Goal: Task Accomplishment & Management: Manage account settings

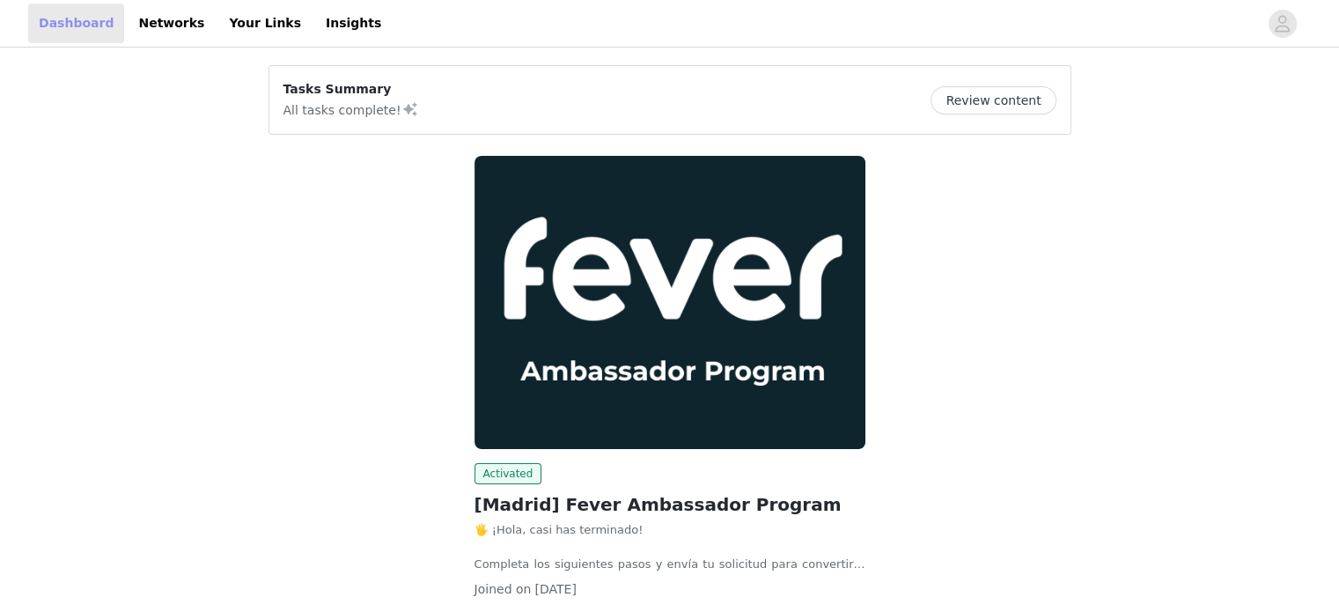
click at [64, 13] on link "Dashboard" at bounding box center [76, 24] width 96 height 40
click at [43, 20] on link "Dashboard" at bounding box center [76, 24] width 96 height 40
click at [67, 11] on link "Dashboard" at bounding box center [76, 24] width 96 height 40
click at [231, 20] on link "Your Links" at bounding box center [264, 24] width 93 height 40
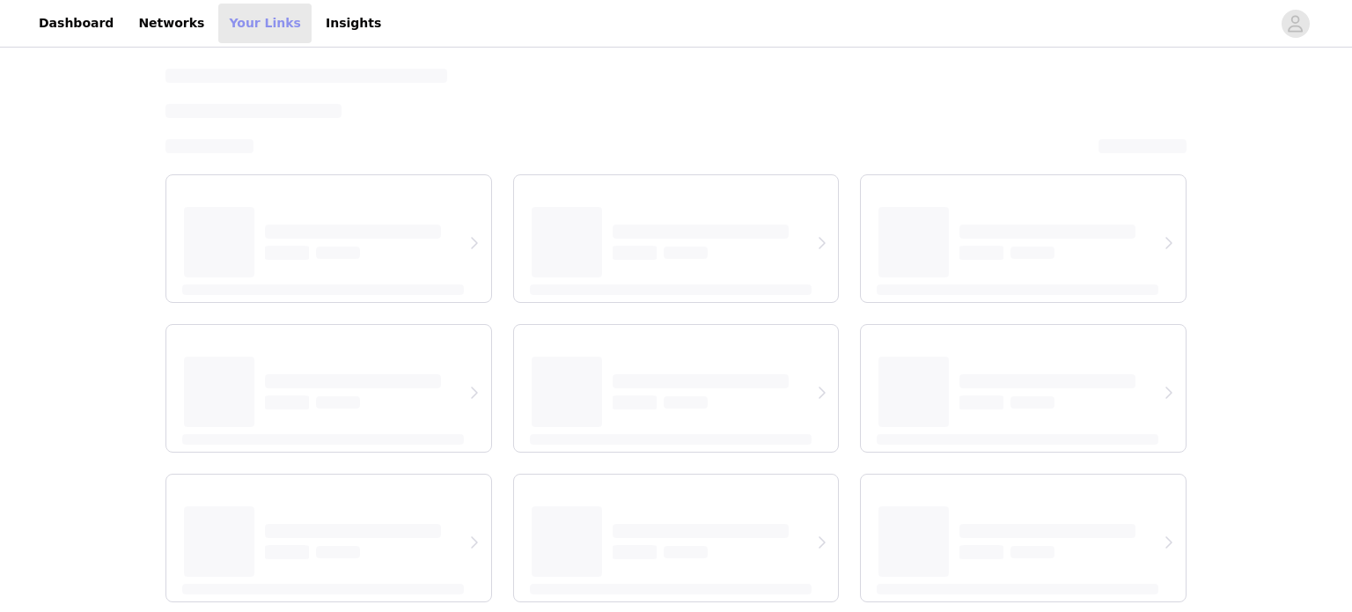
select select "12"
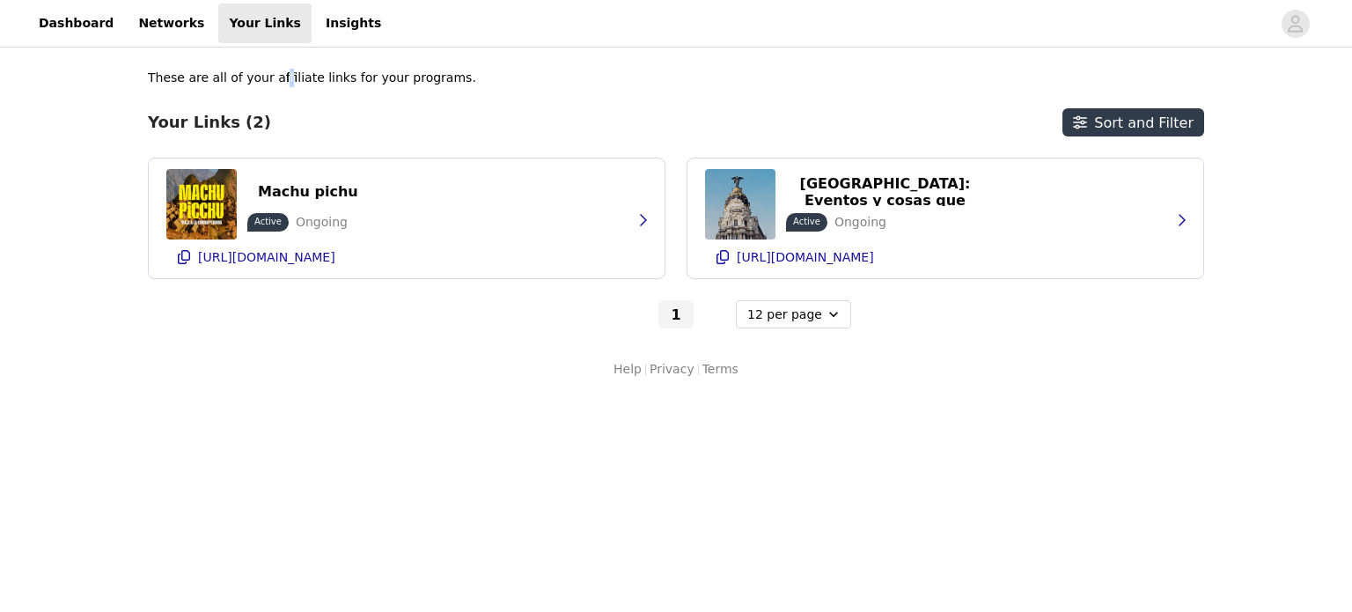
click at [273, 62] on div "These are all of your affiliate links for your programs. Your Links (2) Sort an…" at bounding box center [676, 223] width 1352 height 345
click at [259, 84] on p "These are all of your affiliate links for your programs." at bounding box center [312, 78] width 328 height 18
click at [315, 4] on link "Insights" at bounding box center [353, 24] width 77 height 40
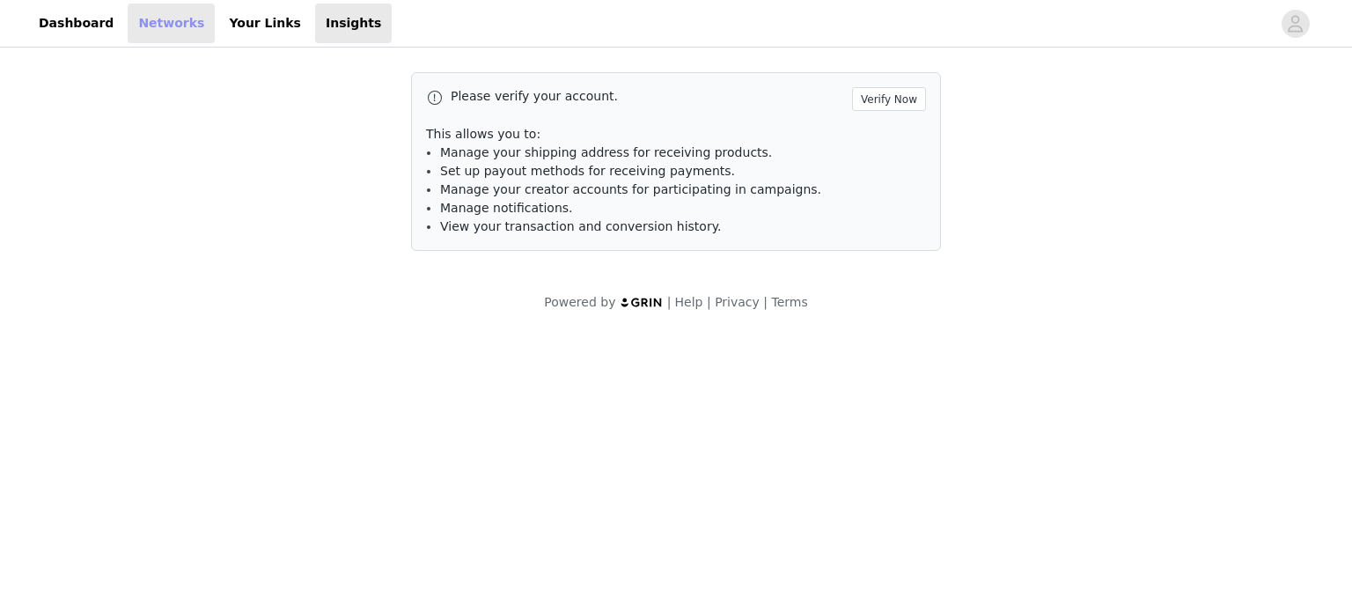
click at [177, 13] on link "Networks" at bounding box center [171, 24] width 87 height 40
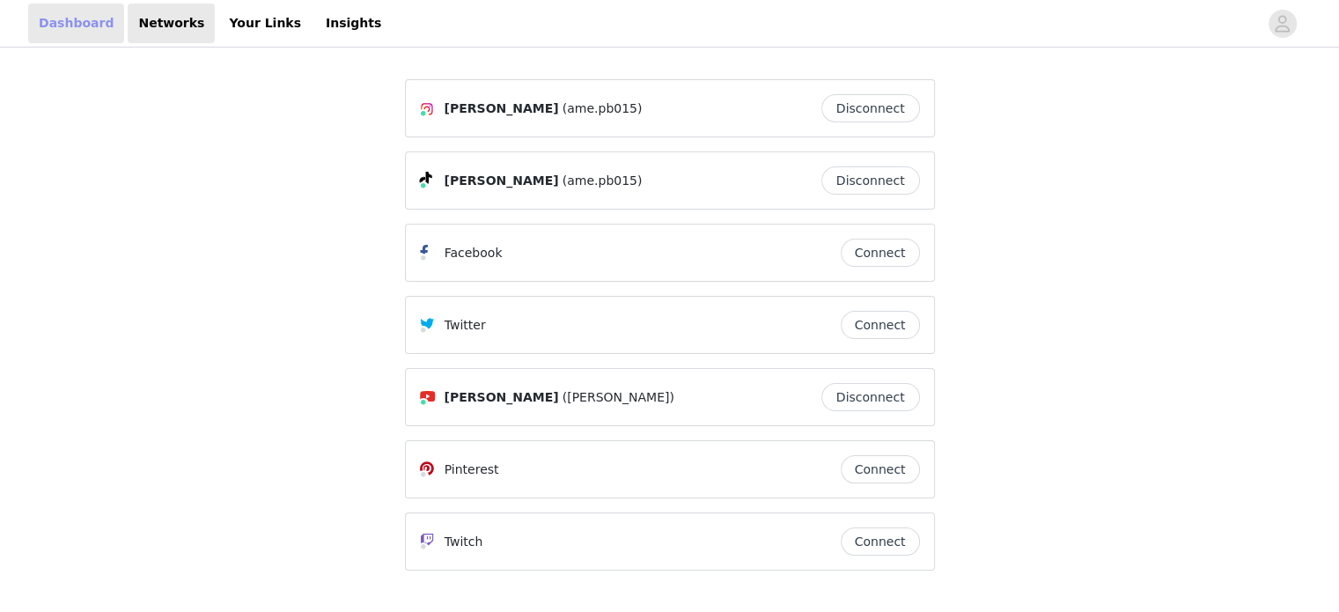
click at [82, 9] on link "Dashboard" at bounding box center [76, 24] width 96 height 40
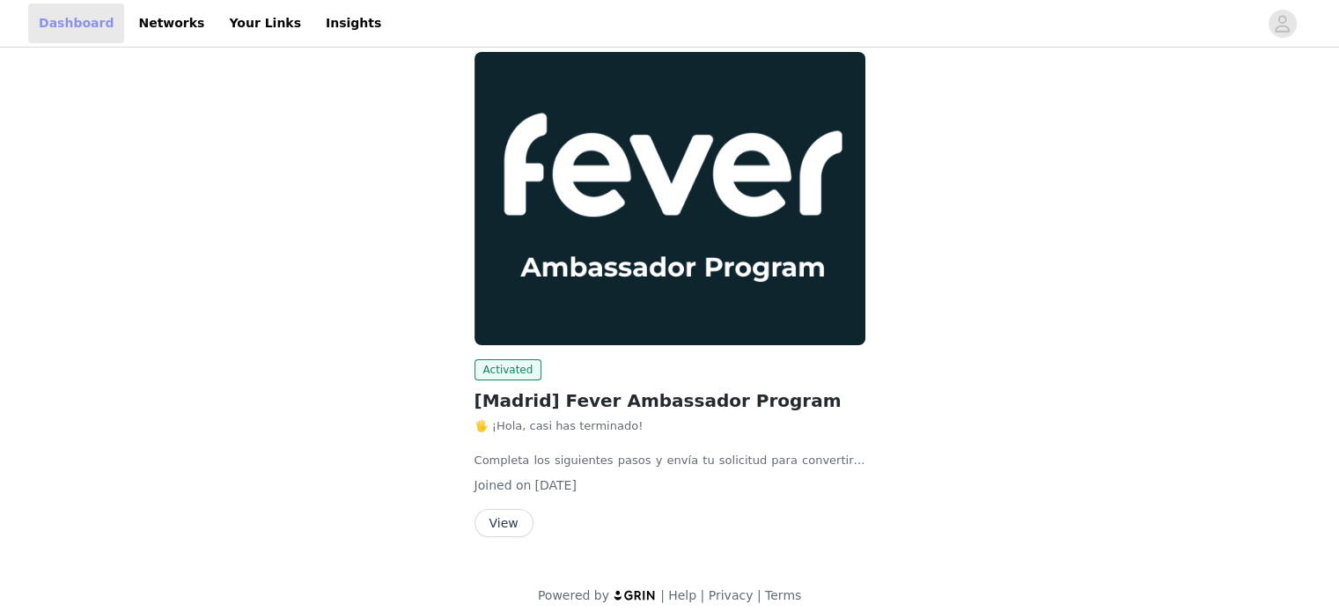
scroll to position [116, 0]
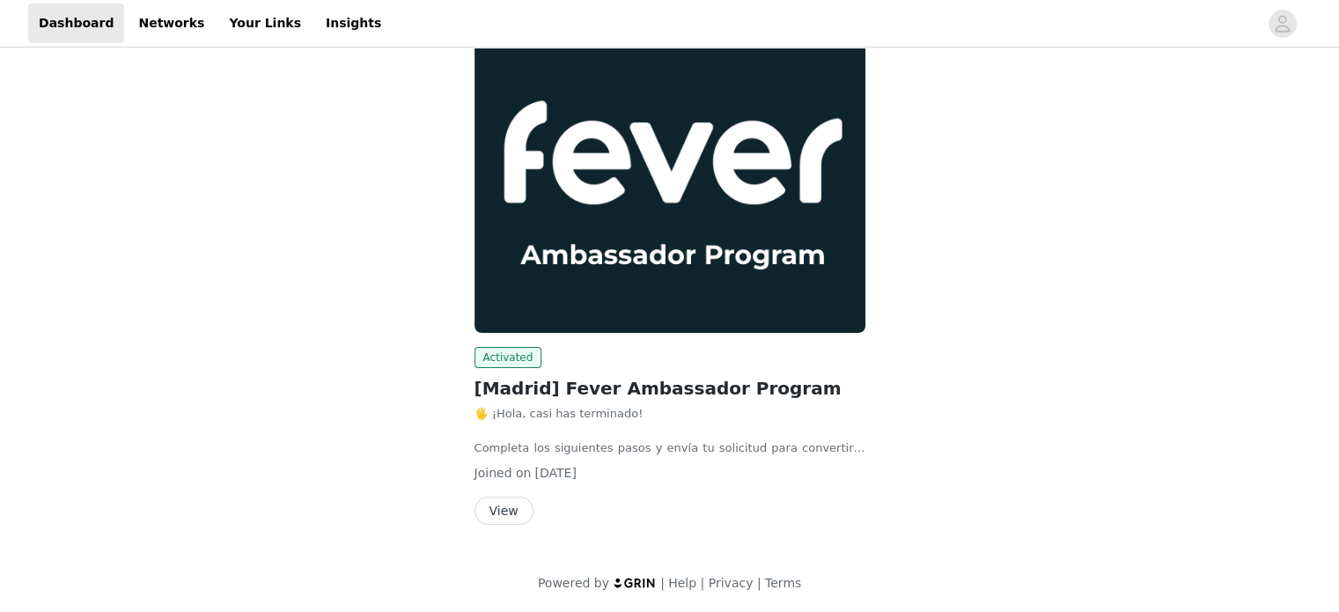
click at [504, 501] on button "View" at bounding box center [503, 510] width 59 height 28
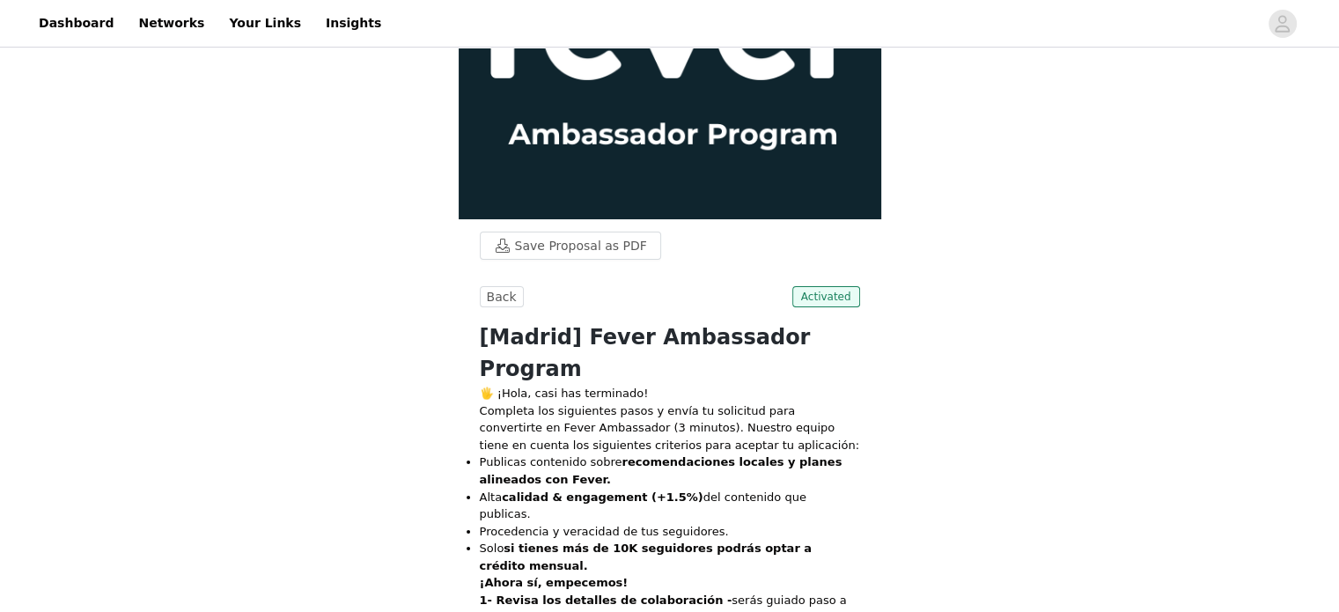
scroll to position [154, 0]
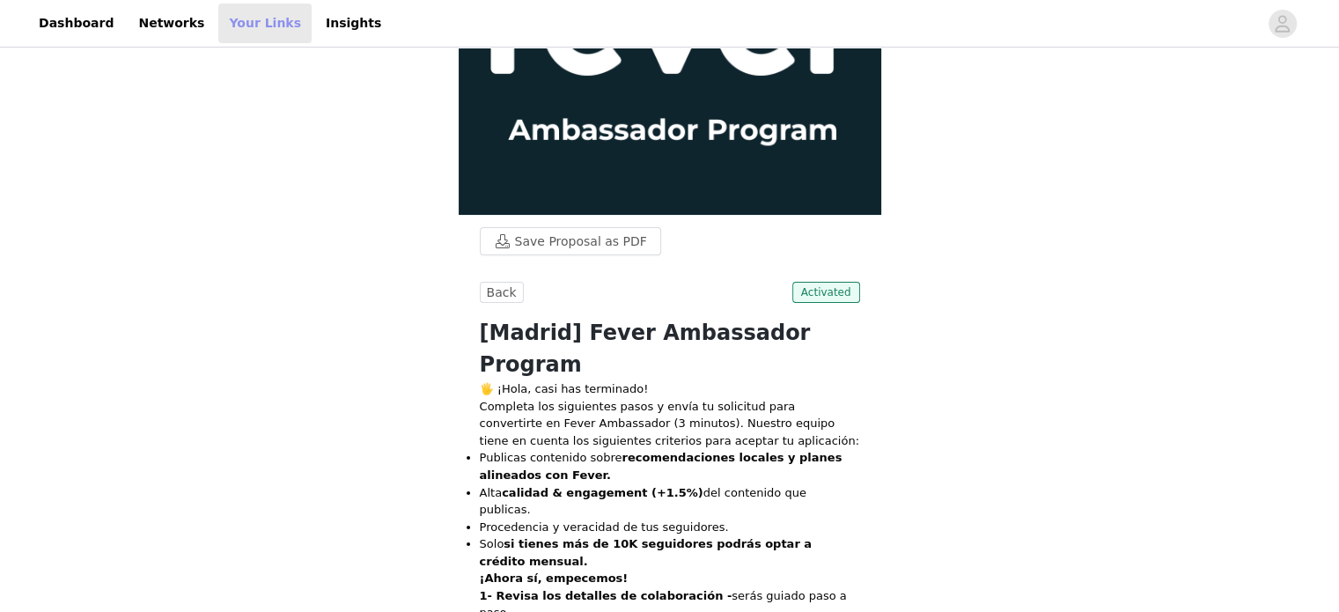
click at [222, 27] on link "Your Links" at bounding box center [264, 24] width 93 height 40
select select "12"
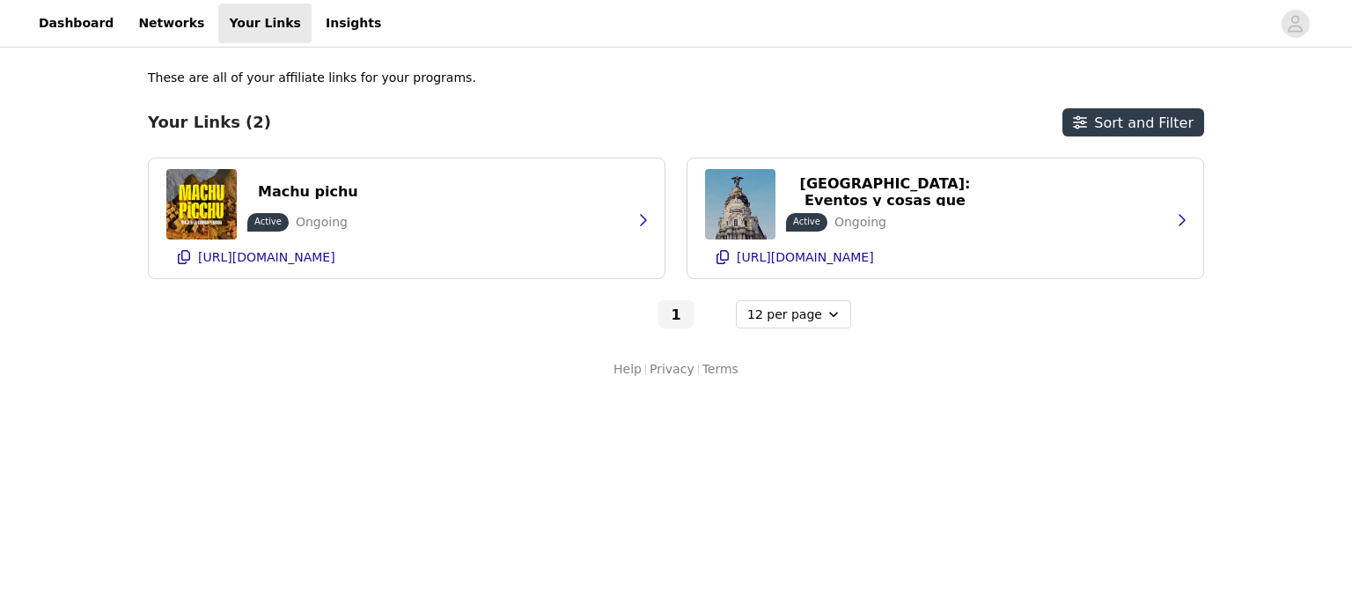
click at [264, 84] on p "These are all of your affiliate links for your programs." at bounding box center [312, 78] width 328 height 18
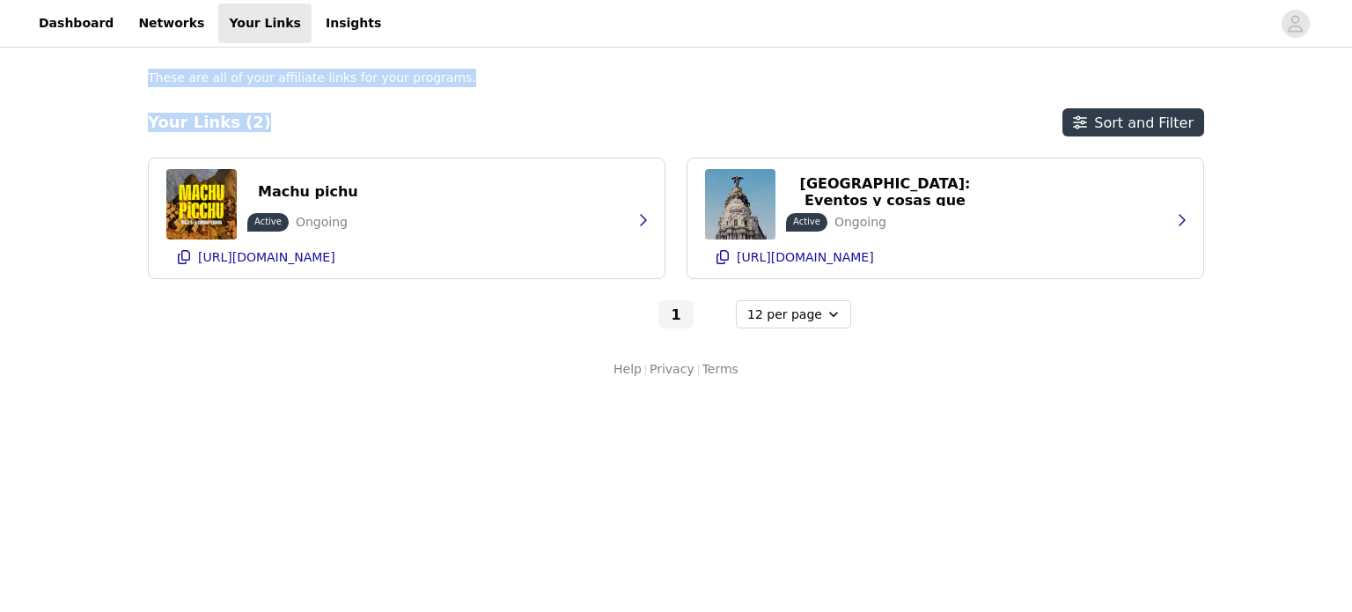
drag, startPoint x: 149, startPoint y: 76, endPoint x: 458, endPoint y: 99, distance: 309.7
click at [458, 99] on div "These are all of your affiliate links for your programs. Your Links (2) Sort an…" at bounding box center [676, 199] width 1056 height 260
click at [677, 316] on button "1" at bounding box center [675, 314] width 35 height 28
click at [1132, 119] on button "Sort and Filter" at bounding box center [1133, 122] width 142 height 28
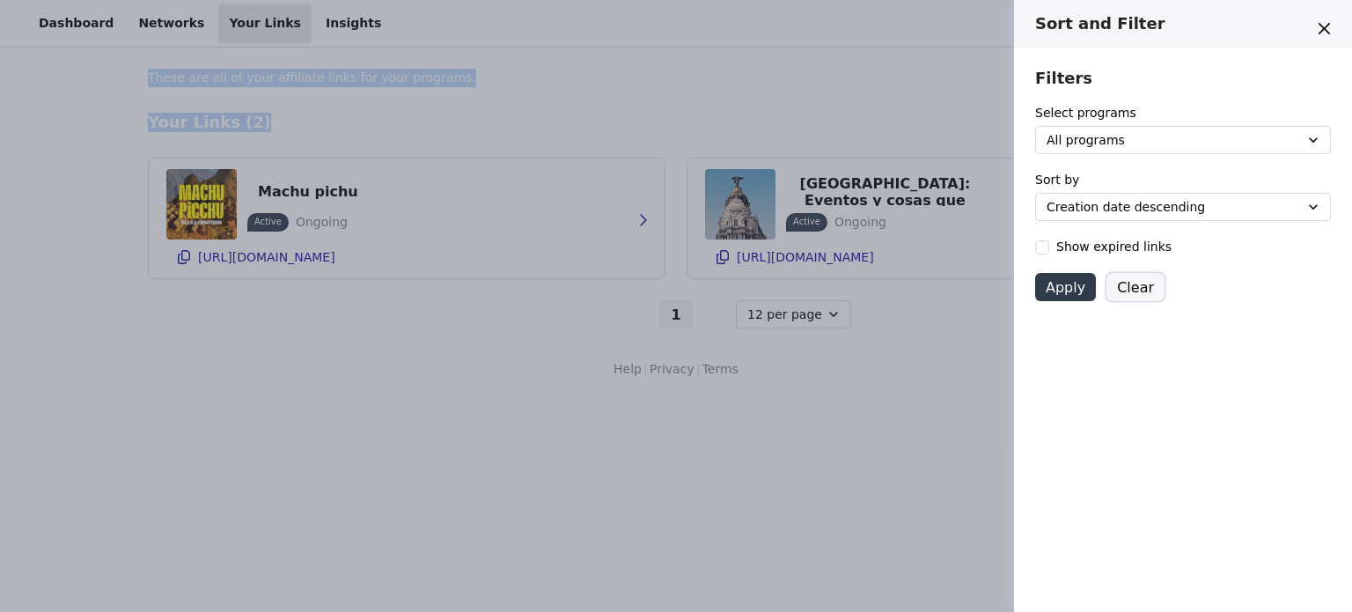
click at [1119, 291] on button "Clear" at bounding box center [1135, 287] width 58 height 28
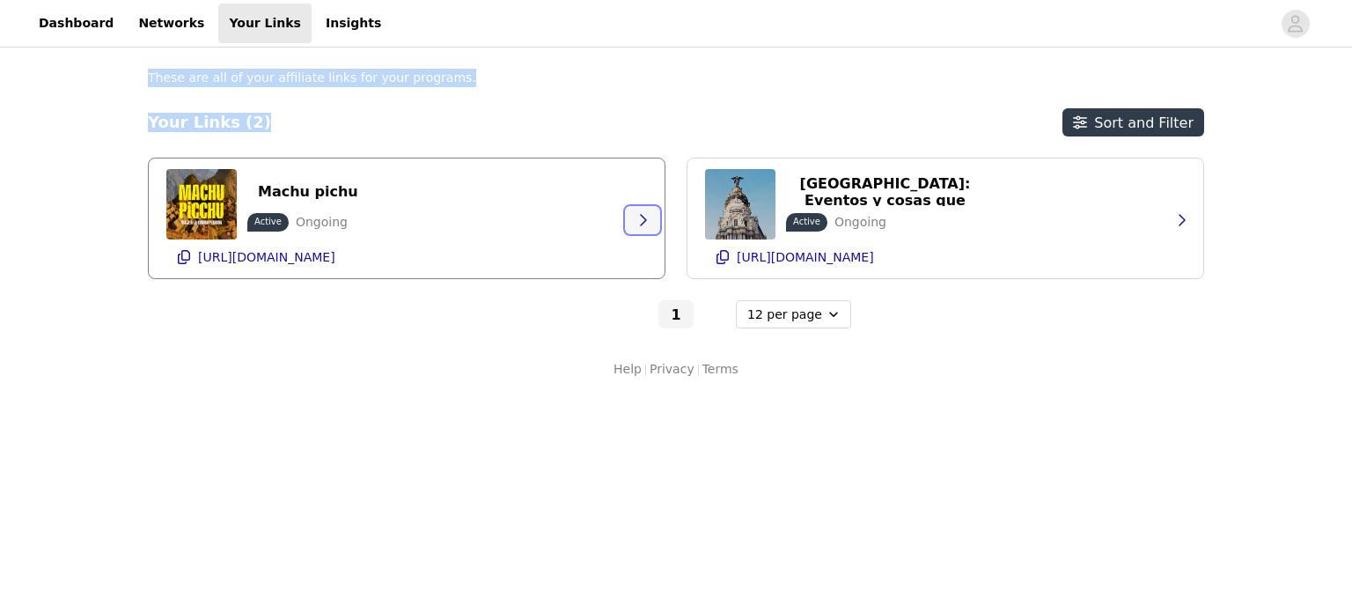
click at [646, 224] on icon "button" at bounding box center [642, 220] width 14 height 14
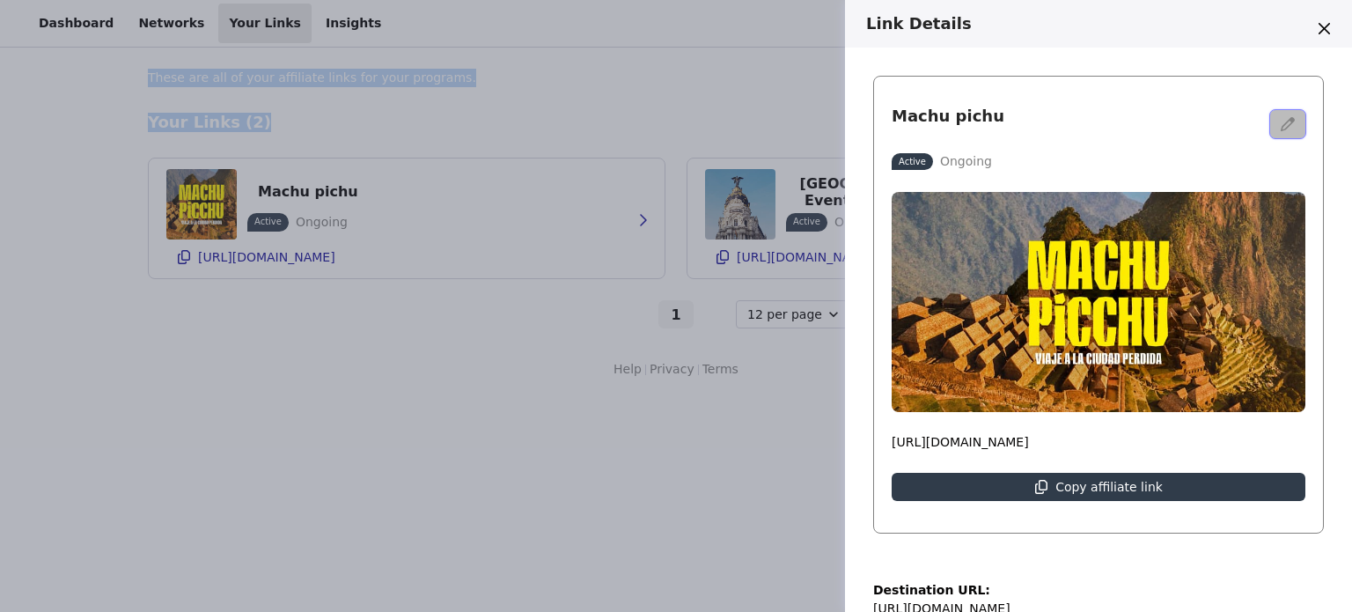
click at [1280, 121] on icon "button" at bounding box center [1287, 124] width 14 height 14
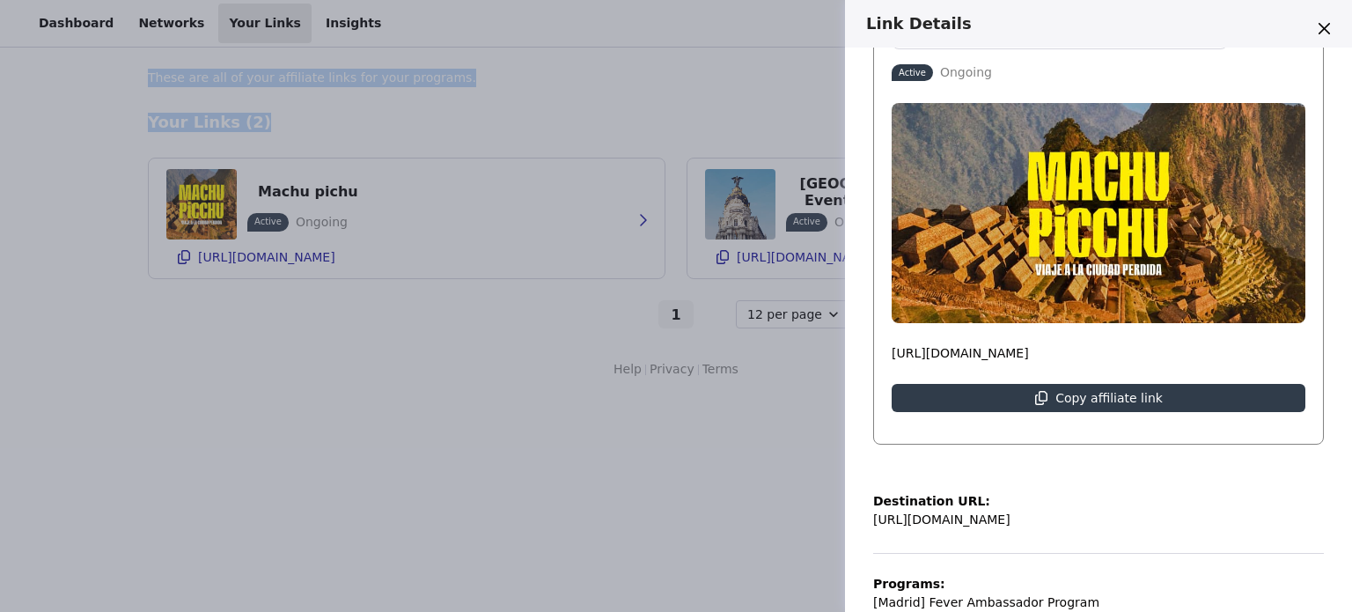
scroll to position [120, 0]
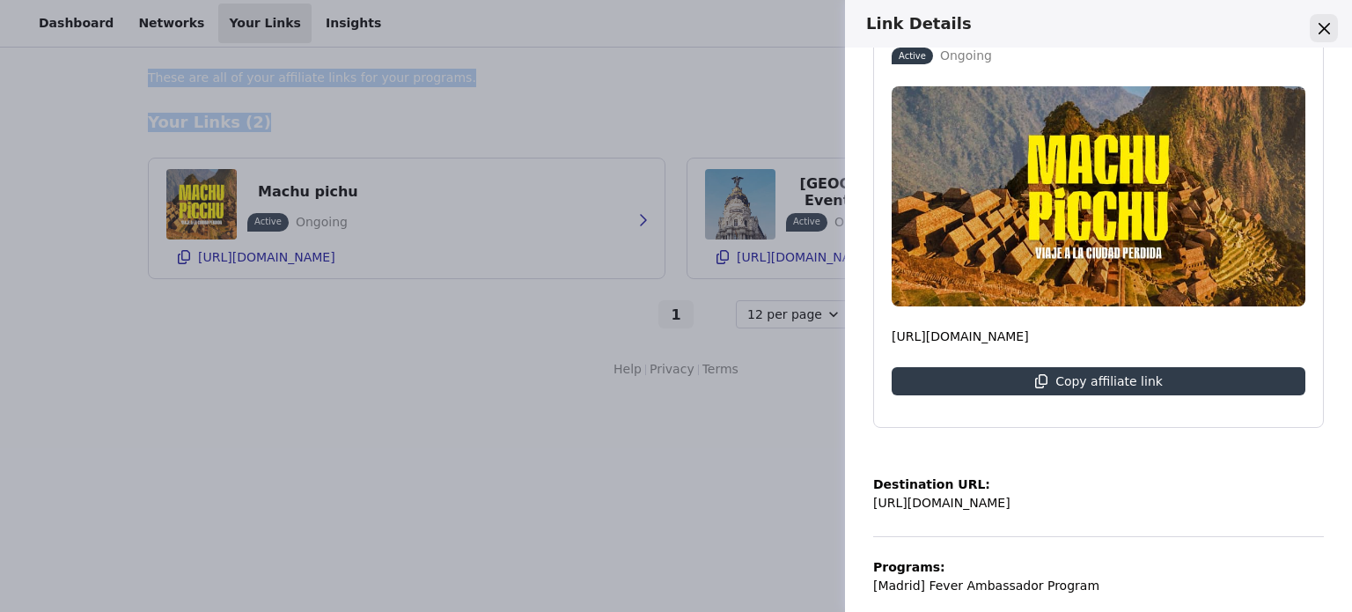
click at [1323, 39] on button "Close" at bounding box center [1324, 28] width 28 height 28
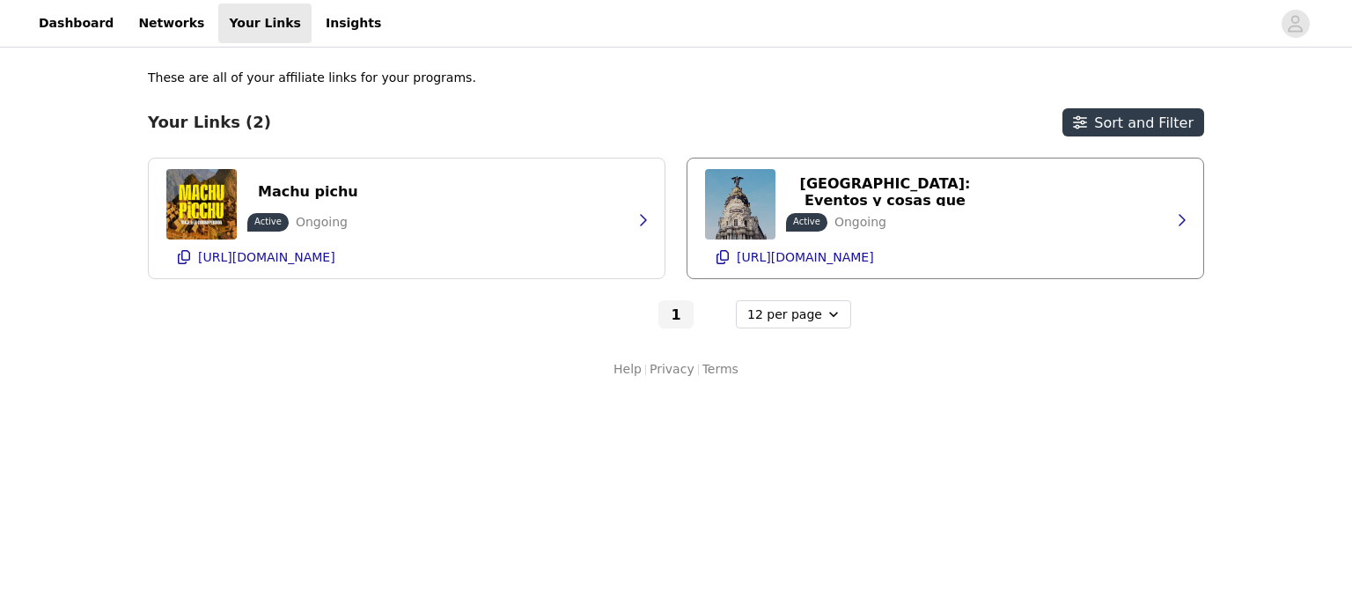
click at [810, 223] on p "Active" at bounding box center [806, 221] width 27 height 13
click at [1174, 119] on button "Sort and Filter" at bounding box center [1133, 122] width 142 height 28
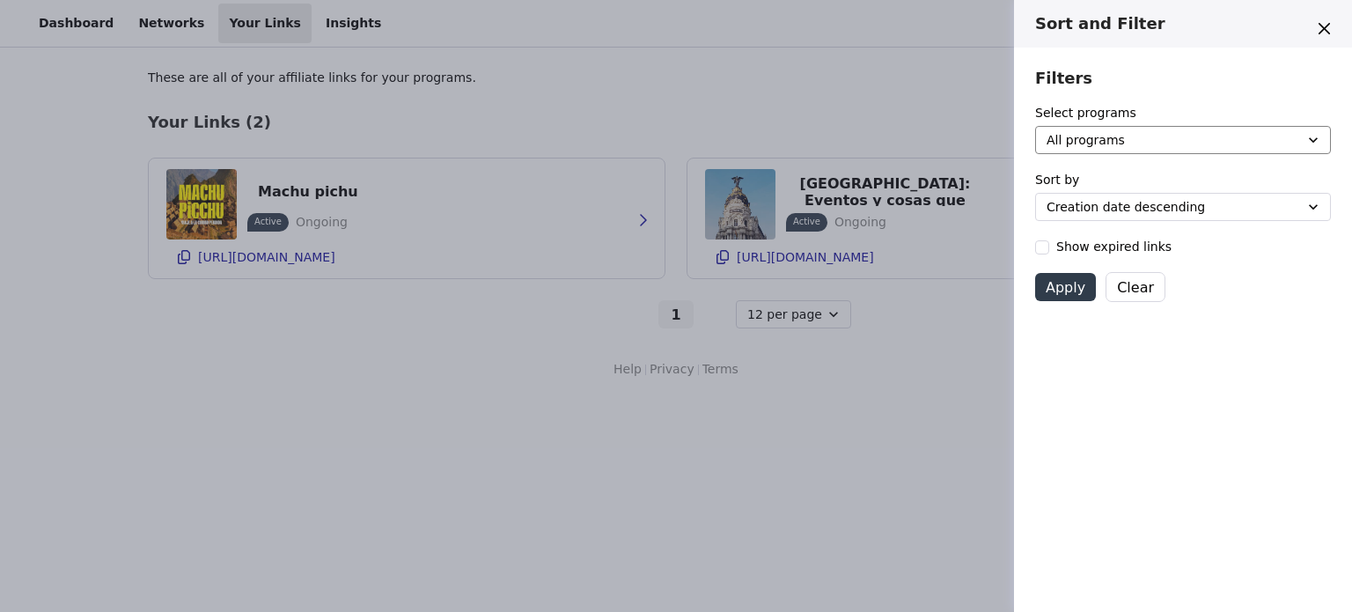
click at [1162, 144] on select "All programs [Madrid] Fever Ambassador Program" at bounding box center [1183, 140] width 296 height 28
select select "180df79d-ee1a-4546-9db9-f94537aa386c"
click at [1035, 126] on select "All programs [Madrid] Fever Ambassador Program" at bounding box center [1183, 140] width 296 height 28
click at [1156, 211] on select "Creation date descending Creation date ascending End date descending End date a…" at bounding box center [1183, 207] width 296 height 28
select select "created_at-asc"
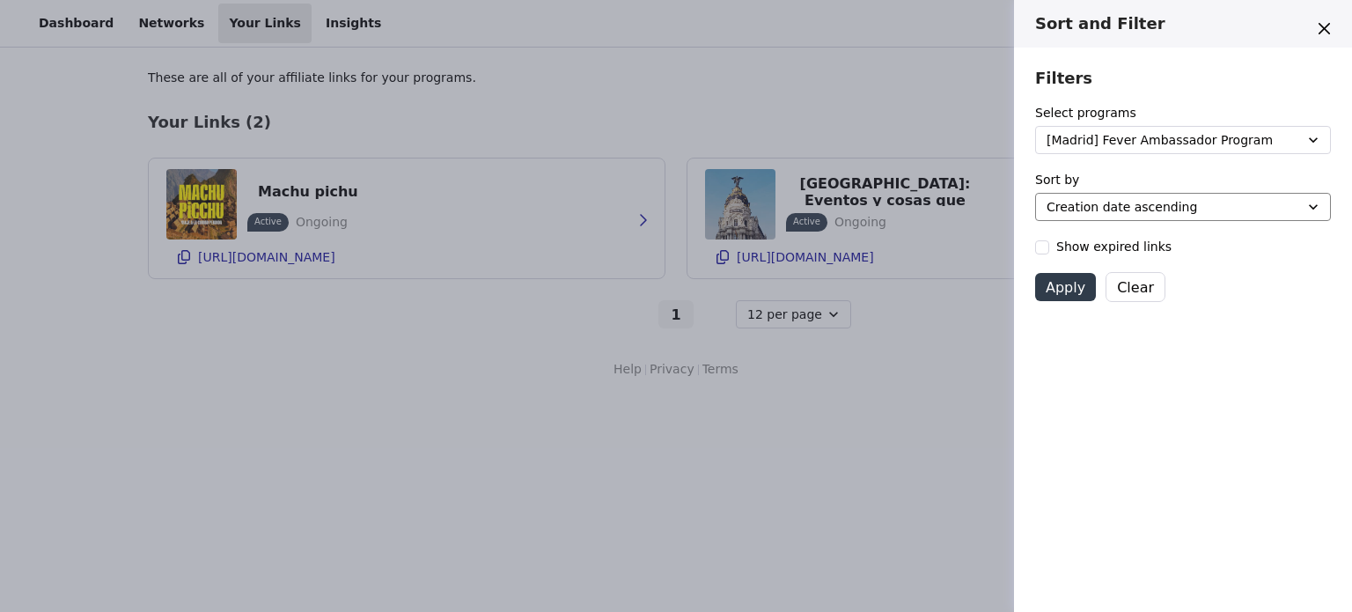
click at [1035, 193] on select "Creation date descending Creation date ascending End date descending End date a…" at bounding box center [1183, 207] width 296 height 28
click at [1068, 294] on button "Apply" at bounding box center [1065, 287] width 61 height 28
